Goal: Check status: Check status

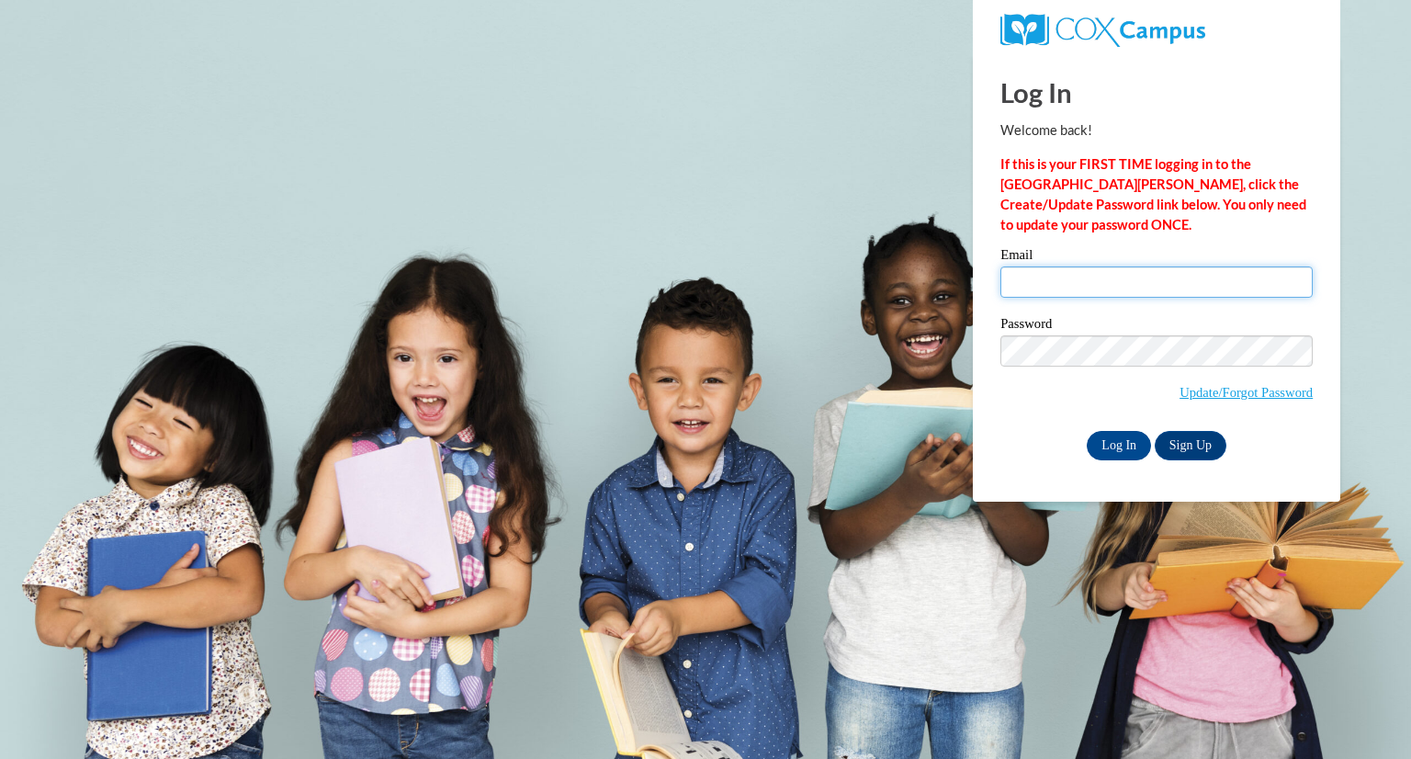
click at [1036, 279] on input "Email" at bounding box center [1156, 281] width 312 height 31
type input "amanda.romnek@wfbschools.com"
click at [1118, 446] on input "Log In" at bounding box center [1119, 445] width 64 height 29
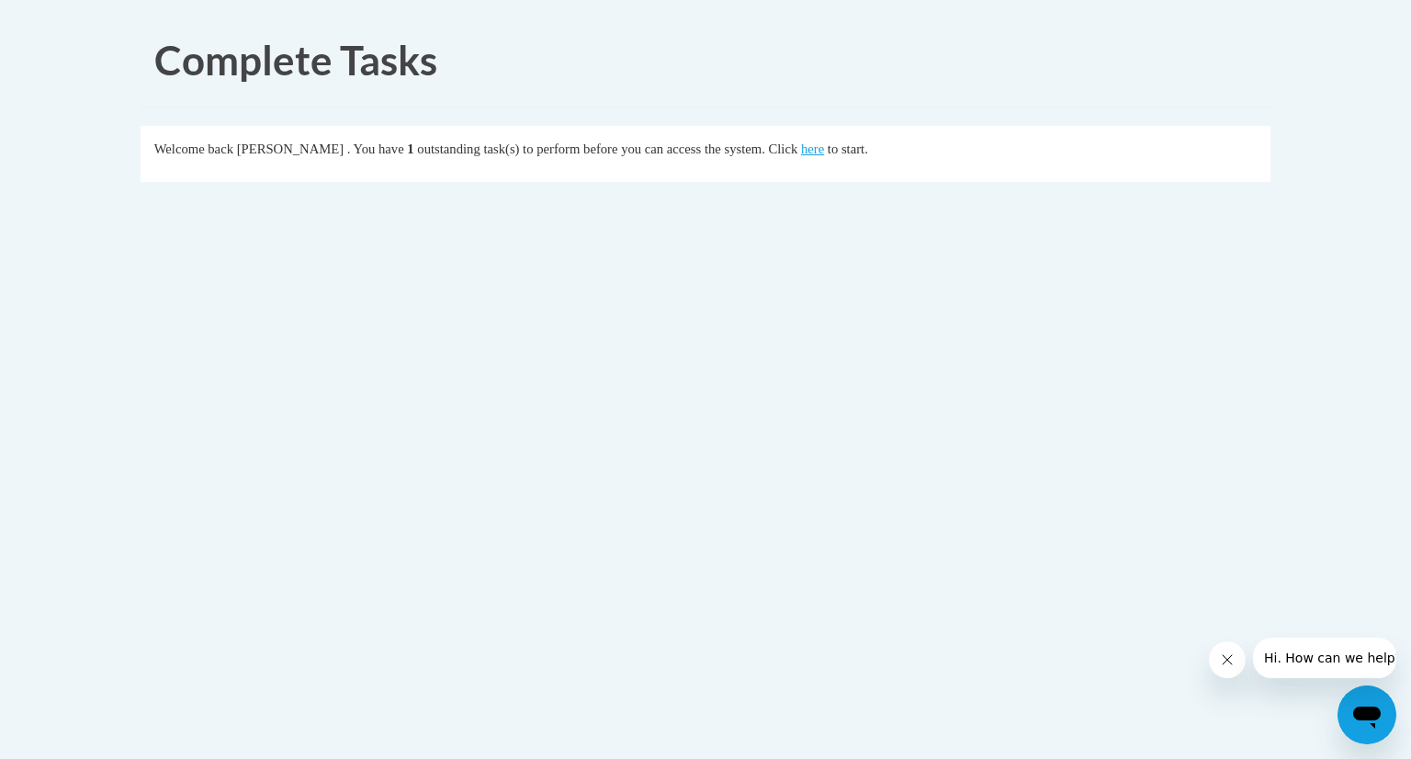
click at [862, 157] on div "Welcome back Amanda Romnek . You have 1 outstanding task(s) to perform before y…" at bounding box center [705, 149] width 1103 height 20
click at [824, 150] on link "here" at bounding box center [812, 148] width 23 height 15
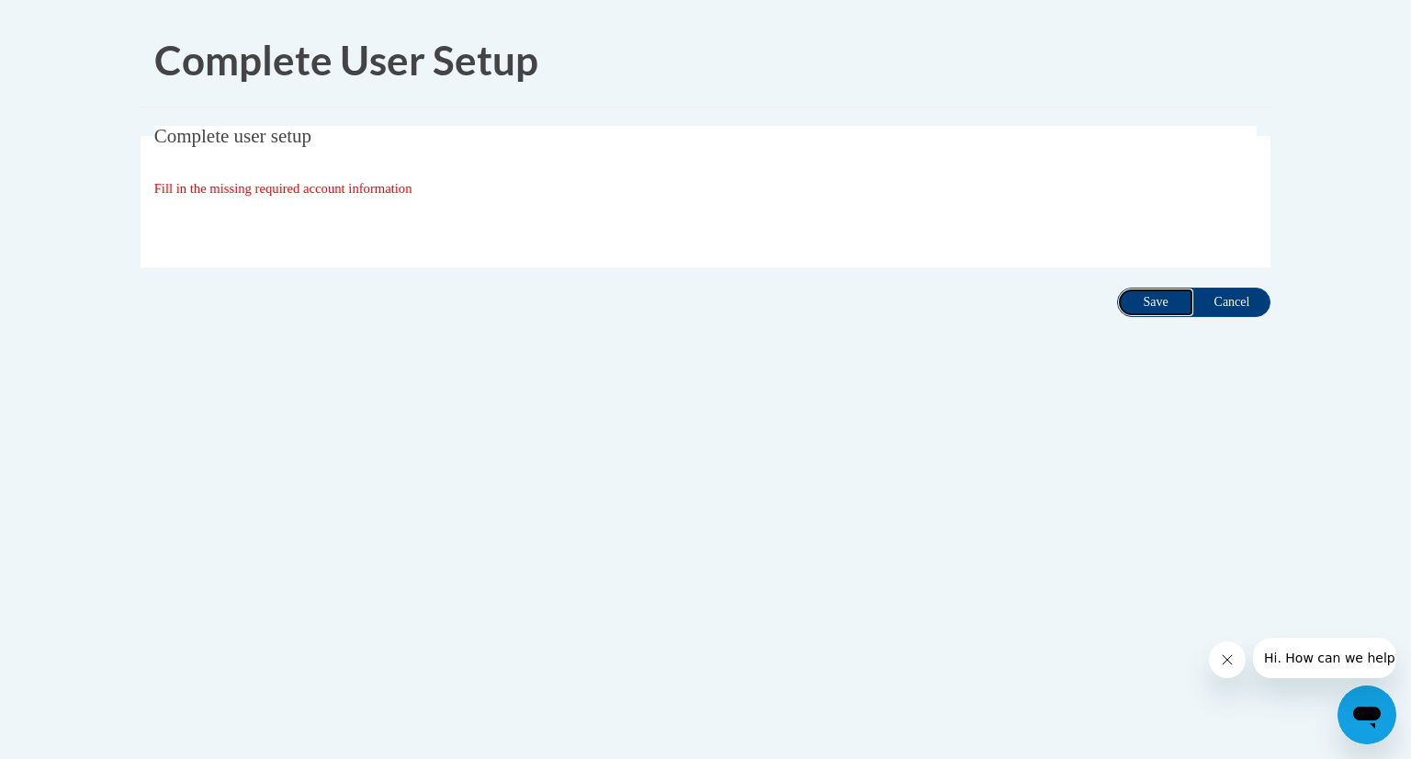
click at [1144, 301] on input "Save" at bounding box center [1155, 301] width 77 height 29
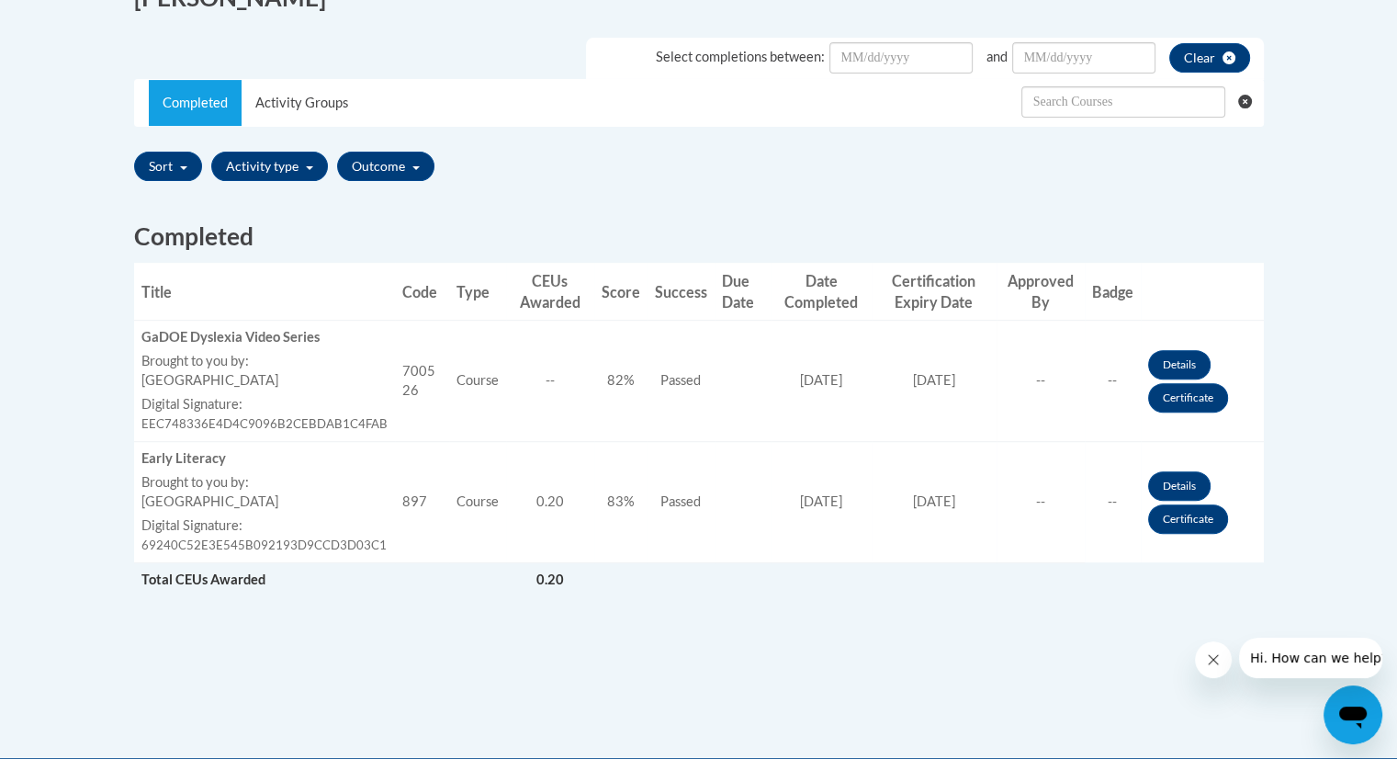
scroll to position [558, 0]
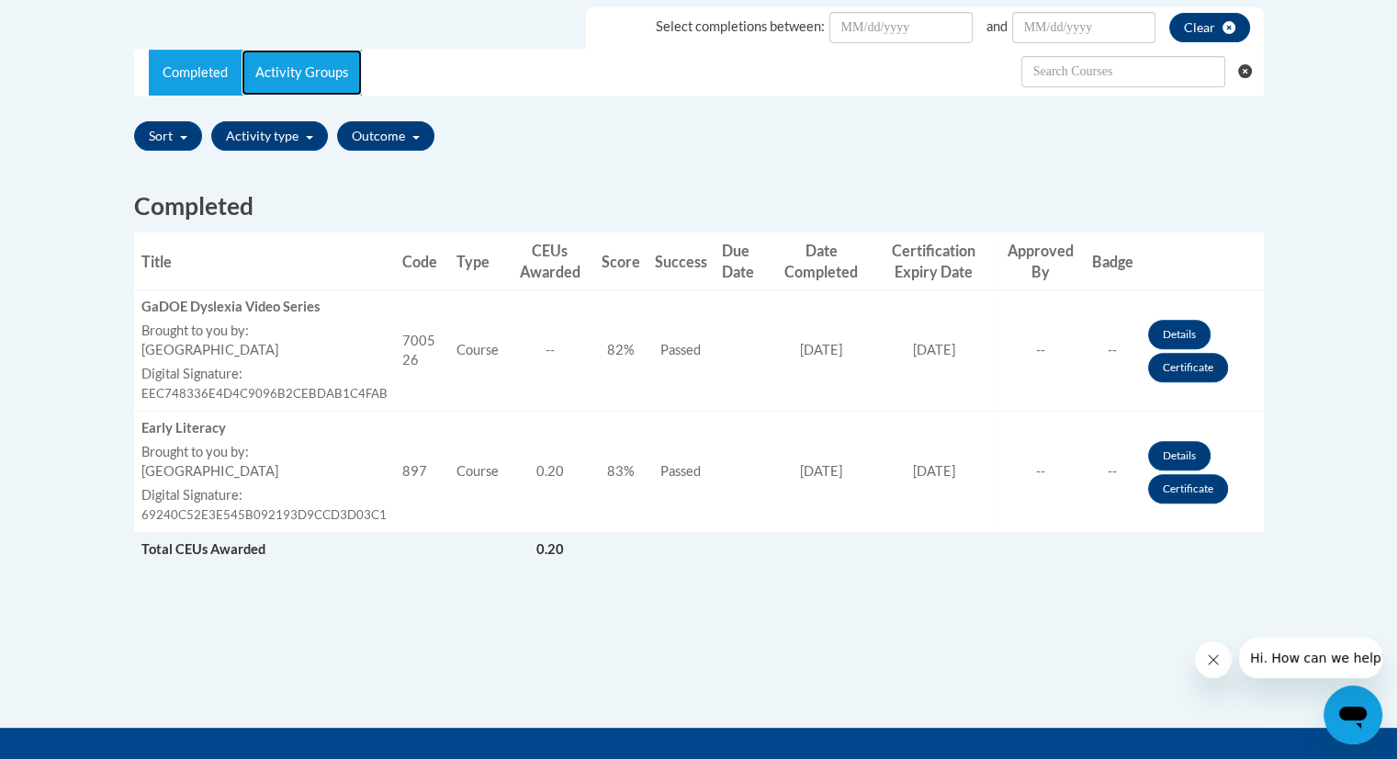
click at [274, 61] on link "Activity Groups" at bounding box center [302, 73] width 120 height 46
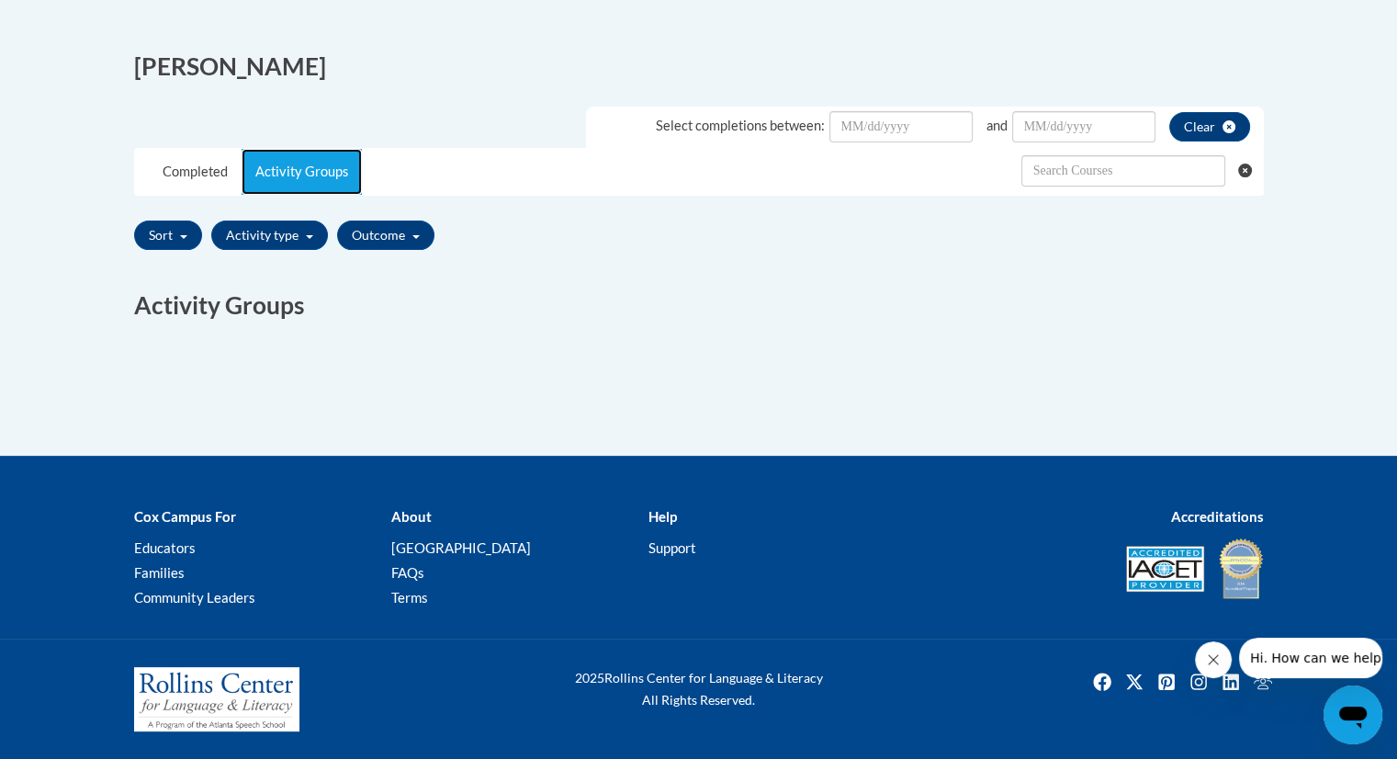
scroll to position [479, 0]
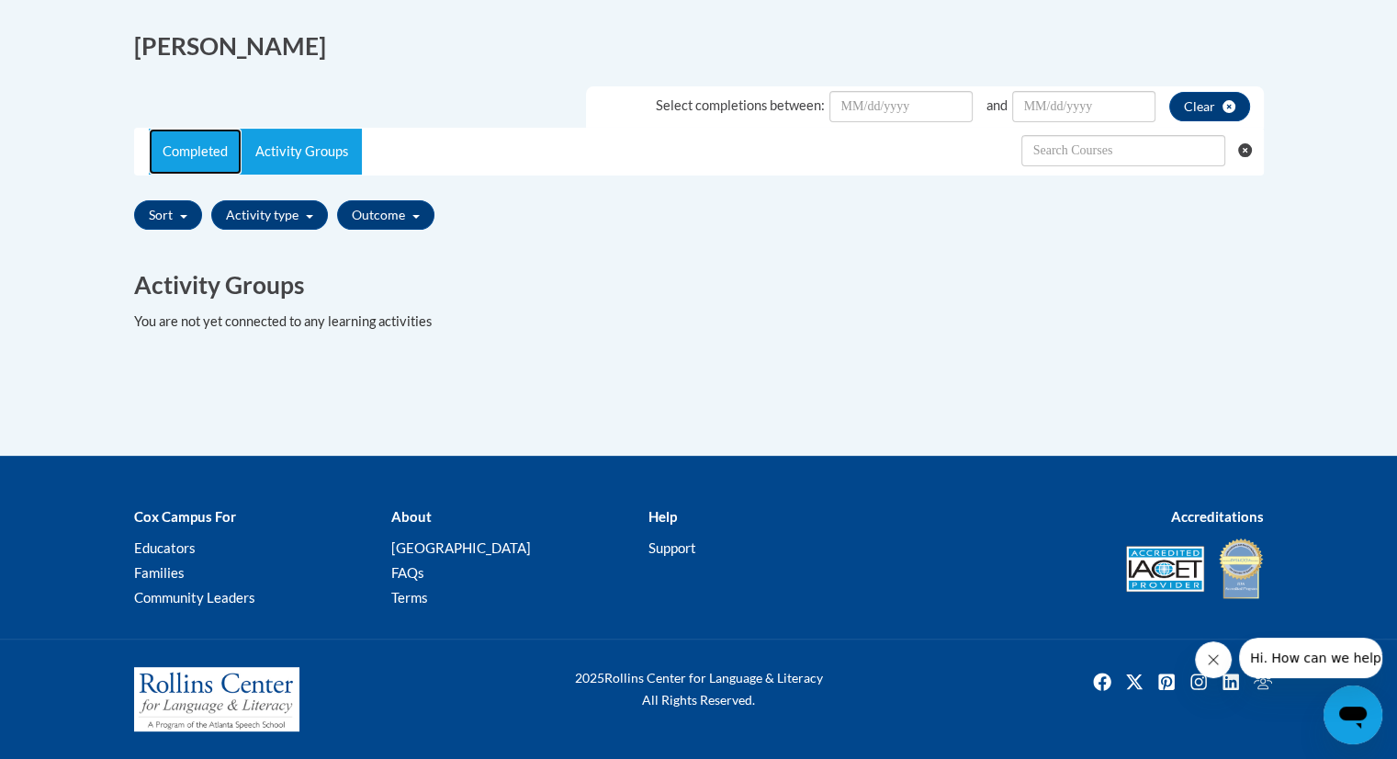
click at [170, 148] on link "Completed" at bounding box center [195, 152] width 93 height 46
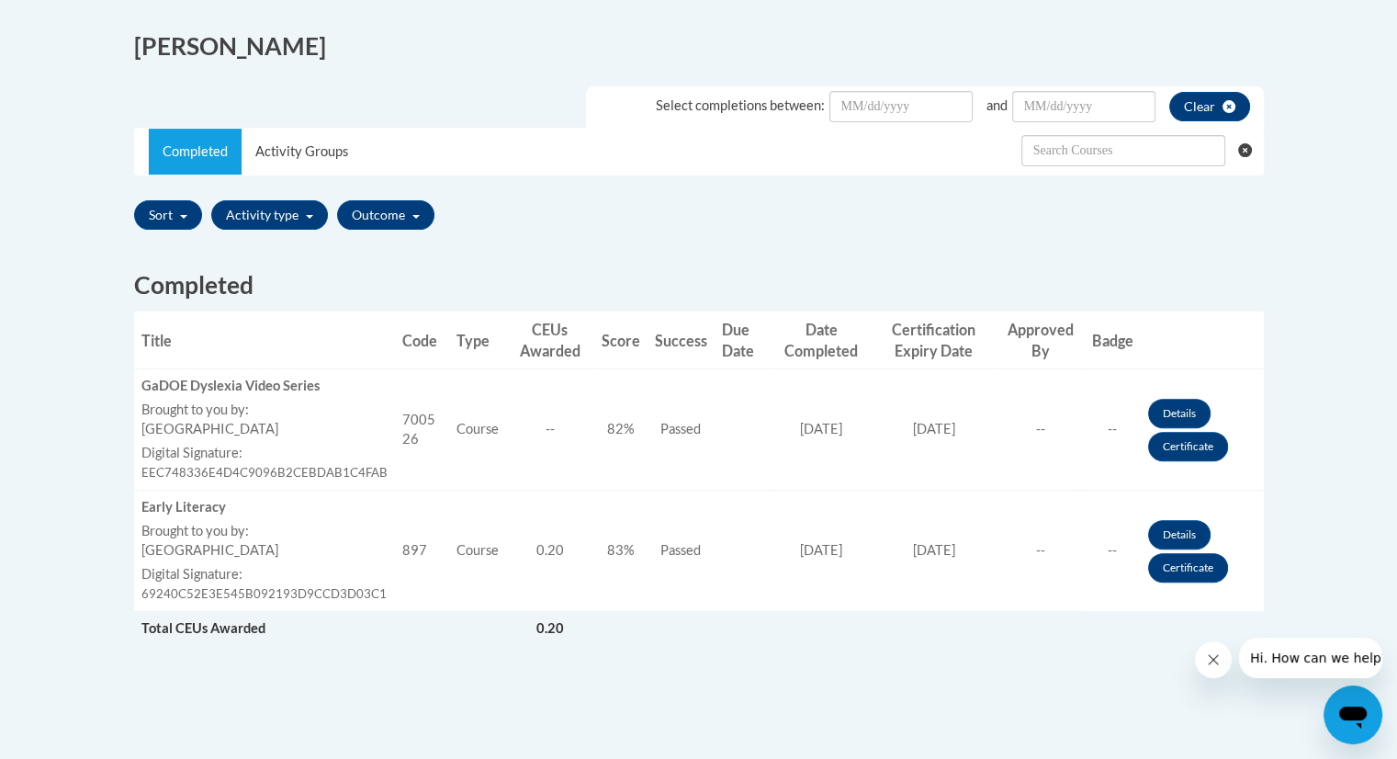
click at [191, 42] on h2 "[PERSON_NAME]" at bounding box center [409, 46] width 551 height 34
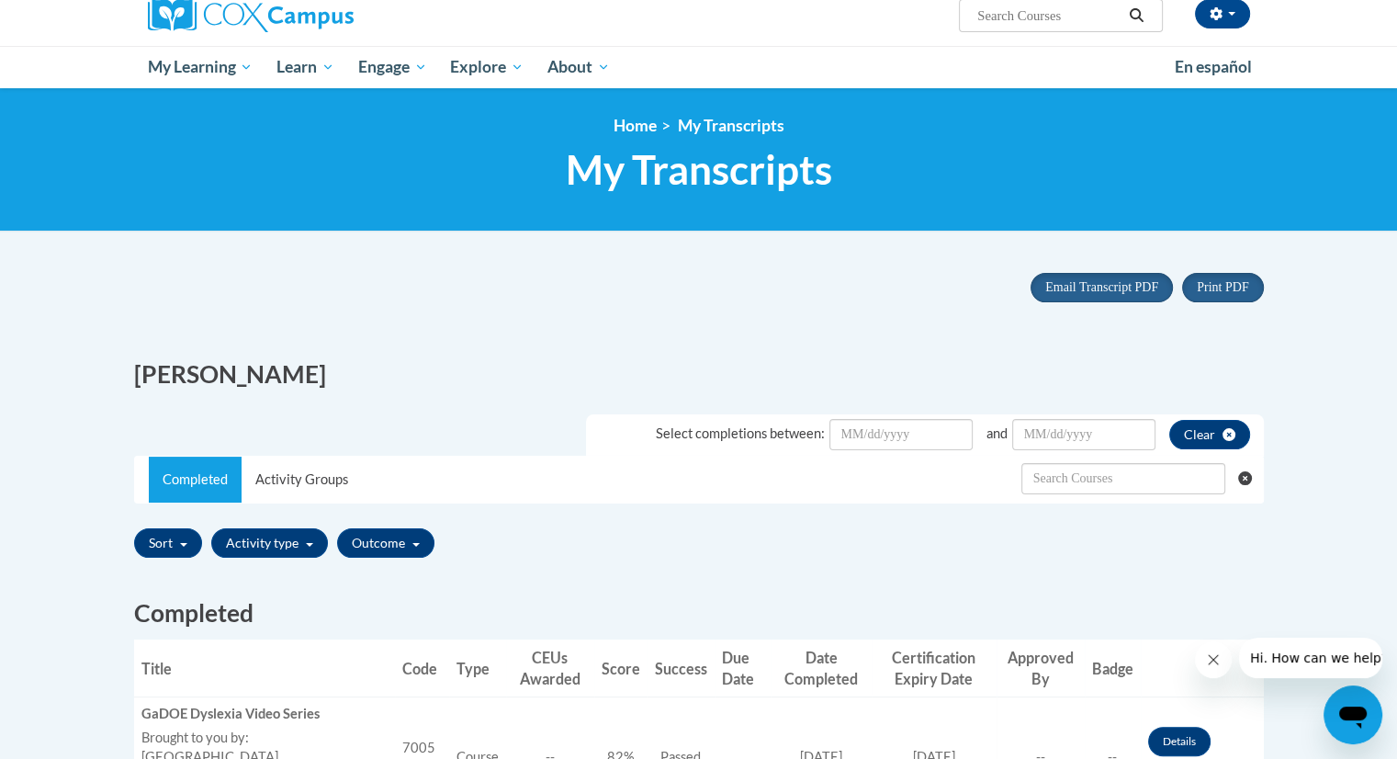
scroll to position [0, 0]
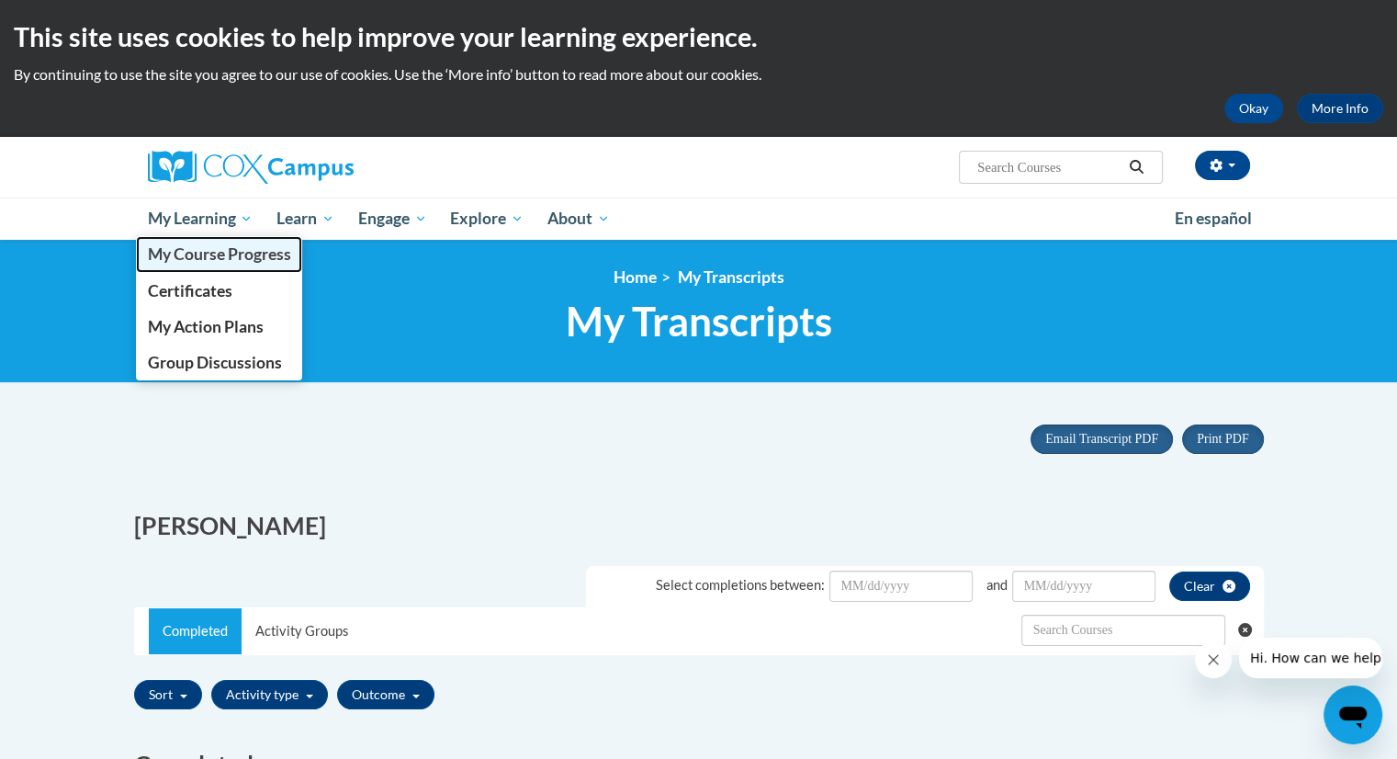
click at [194, 262] on span "My Course Progress" at bounding box center [218, 253] width 143 height 19
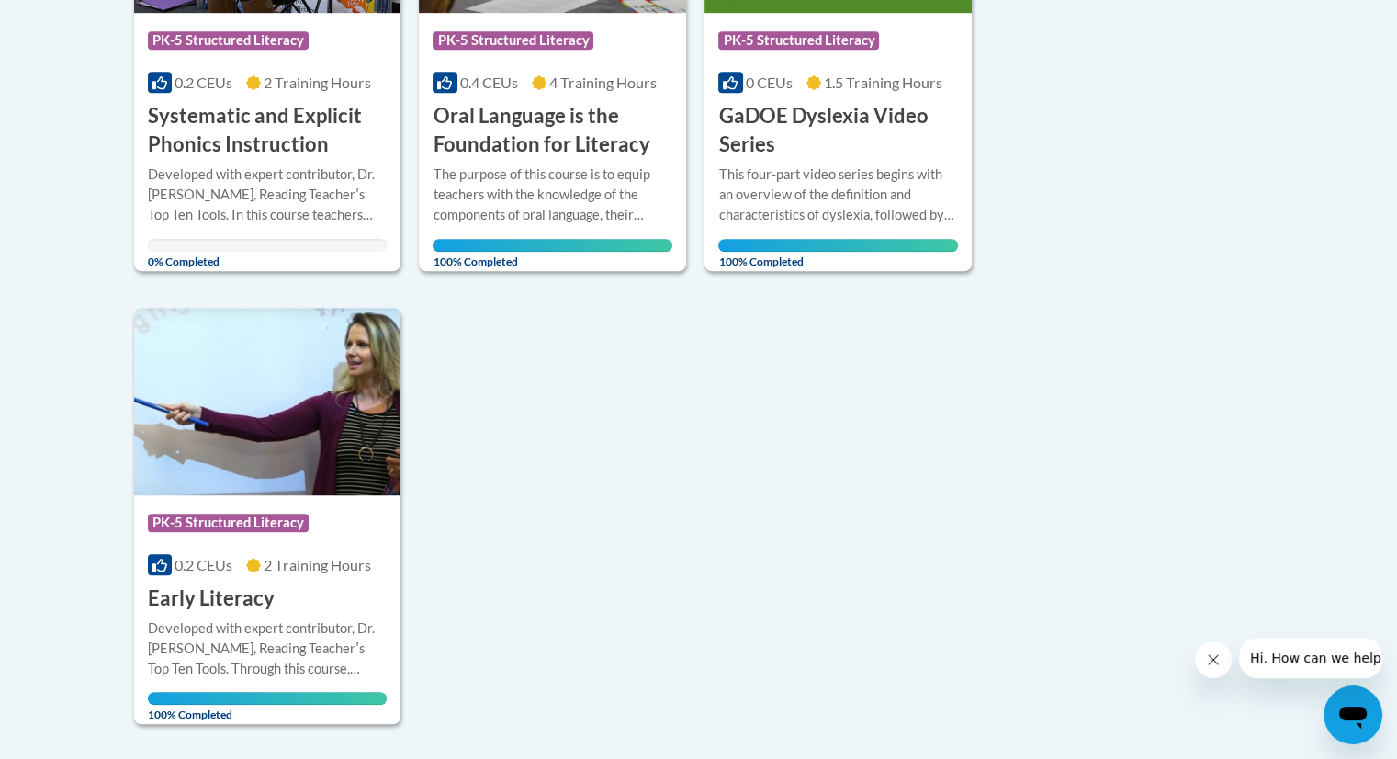
scroll to position [1157, 0]
